Goal: Check status: Check status

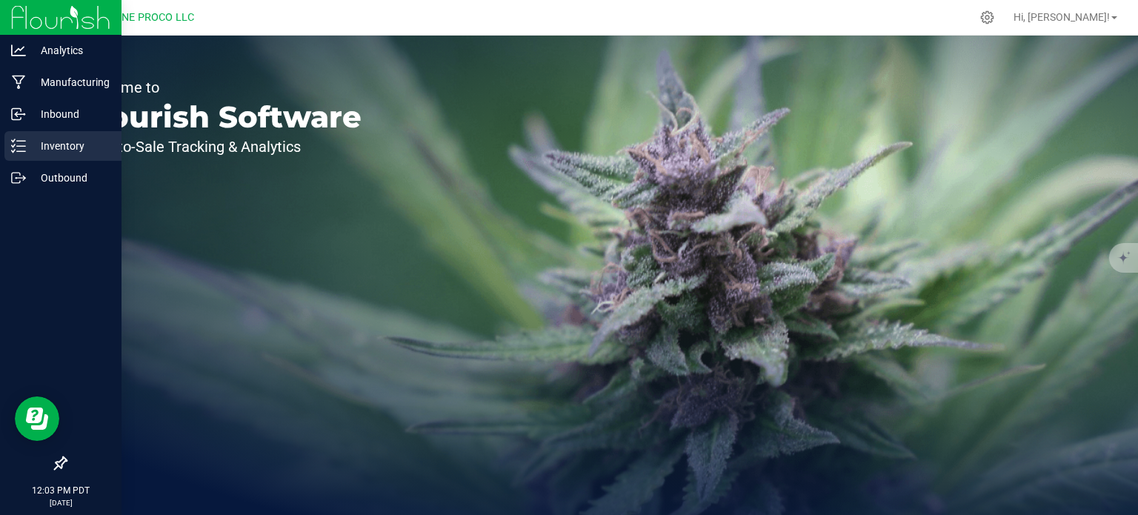
click at [18, 150] on icon at bounding box center [18, 146] width 15 height 15
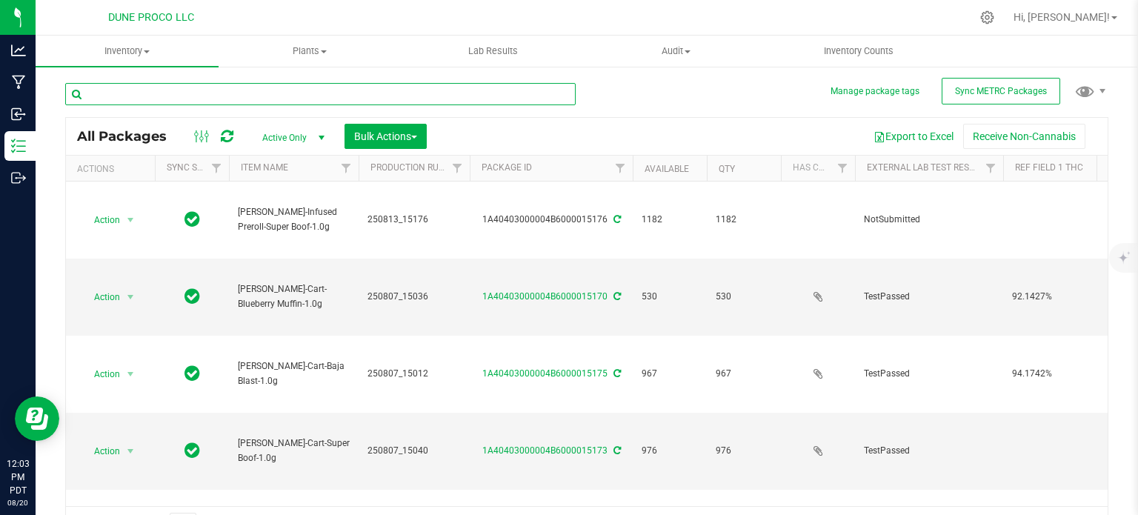
click at [233, 103] on input "text" at bounding box center [320, 94] width 511 height 22
type input "15978"
